Goal: Task Accomplishment & Management: Manage account settings

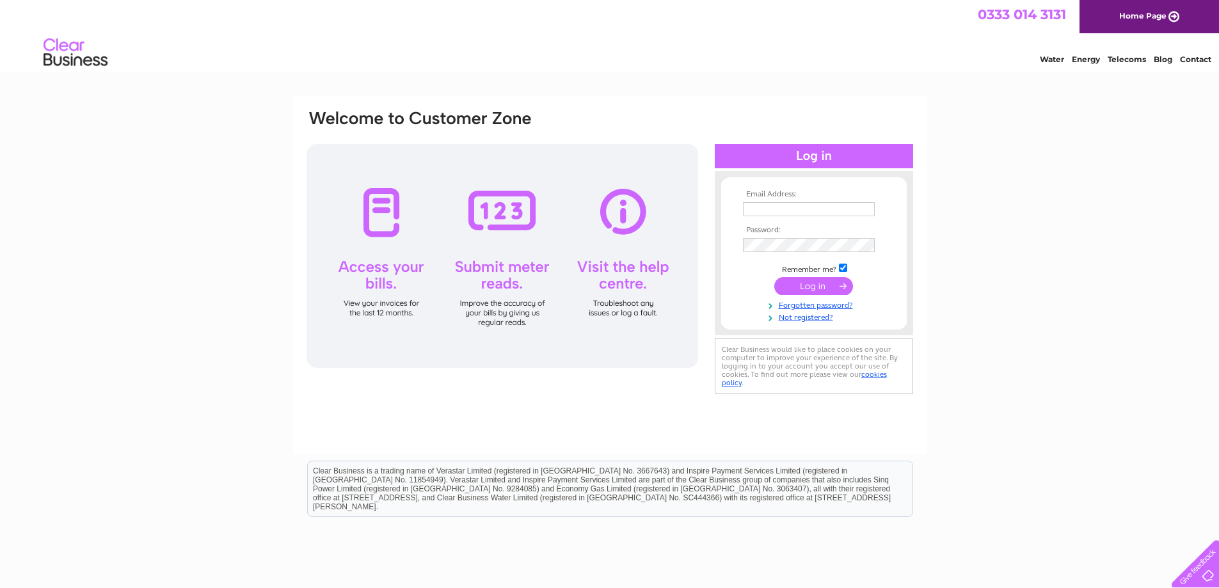
type input "[EMAIL_ADDRESS][DOMAIN_NAME]"
click at [810, 285] on input "submit" at bounding box center [814, 286] width 79 height 18
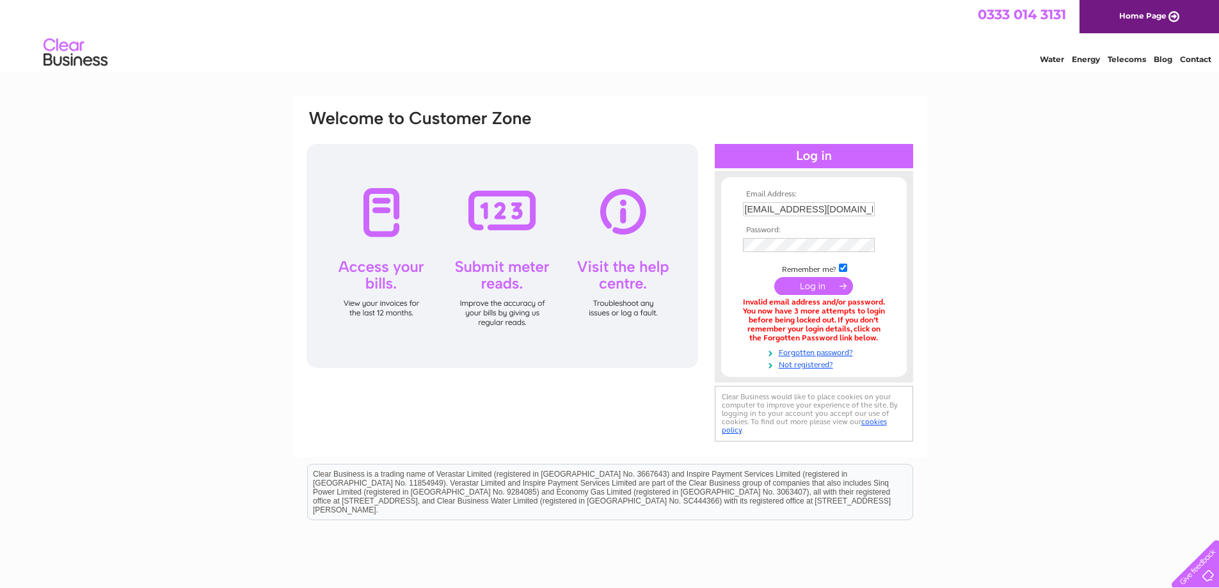
click at [810, 285] on input "submit" at bounding box center [814, 286] width 79 height 18
